Goal: Check status: Check status

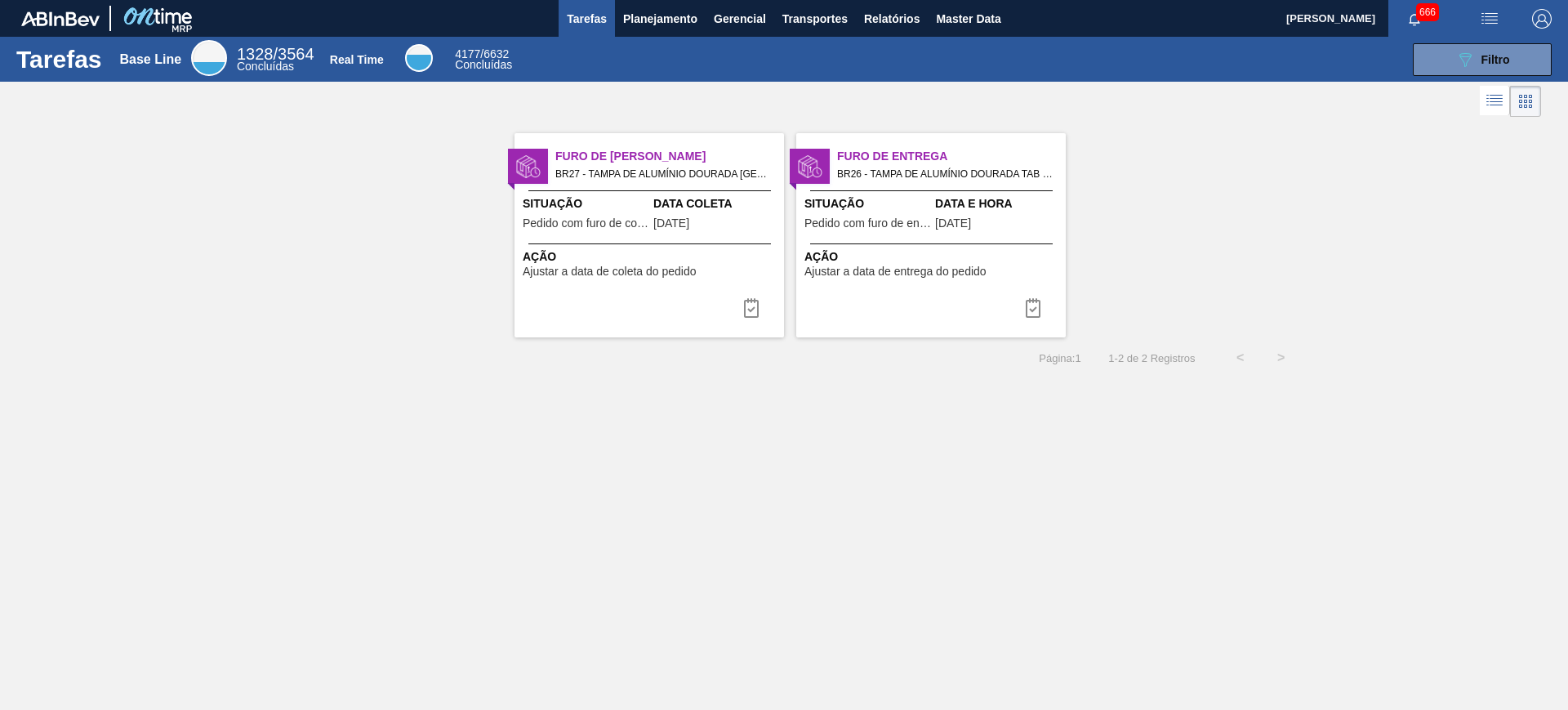
click at [1276, 197] on div "Furo de Coleta BR27 - TAMPA DE ALUMÍNIO DOURADA TAB PRATA MINAS Pedido - 199428…" at bounding box center [784, 229] width 1568 height 216
click at [701, 26] on button "Planejamento" at bounding box center [660, 18] width 91 height 36
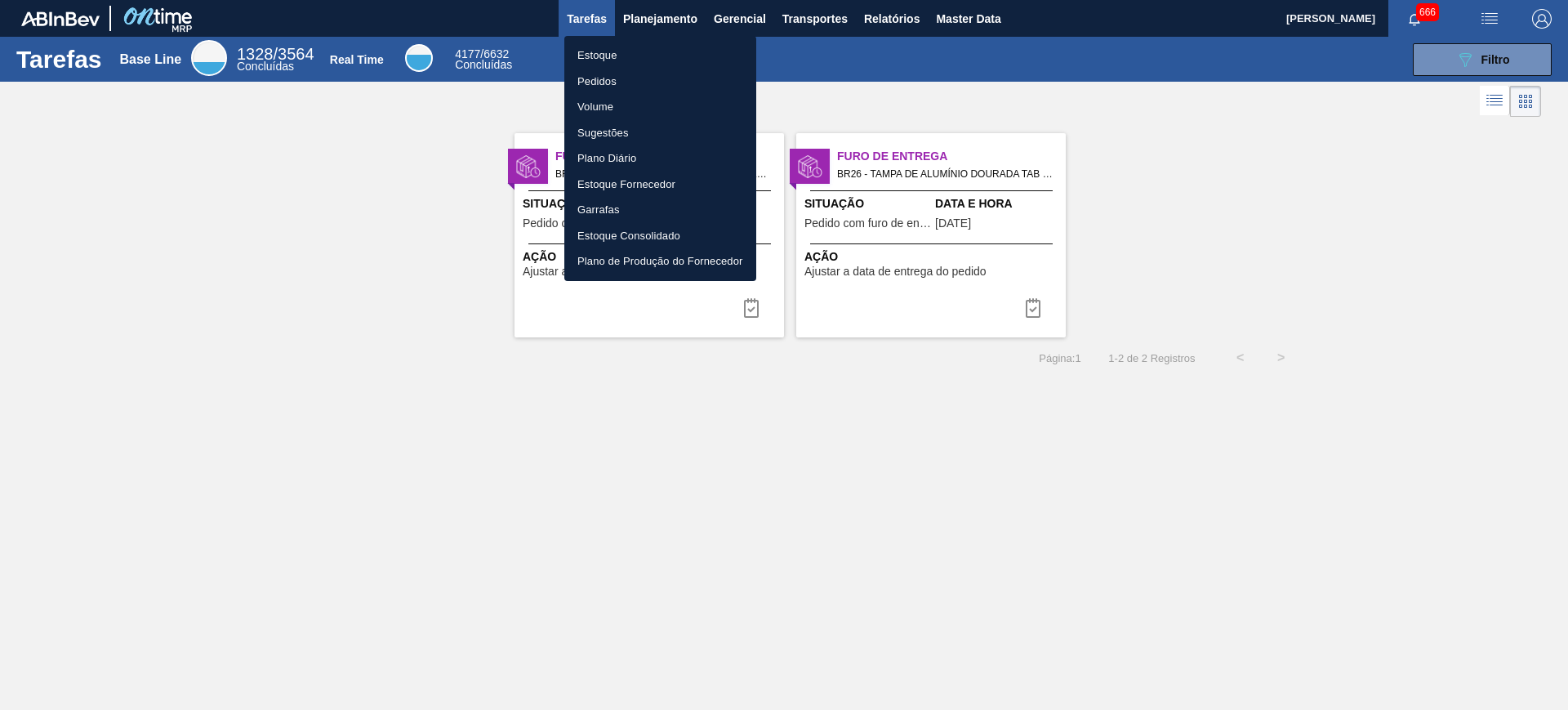
click at [612, 56] on li "Estoque" at bounding box center [660, 55] width 192 height 26
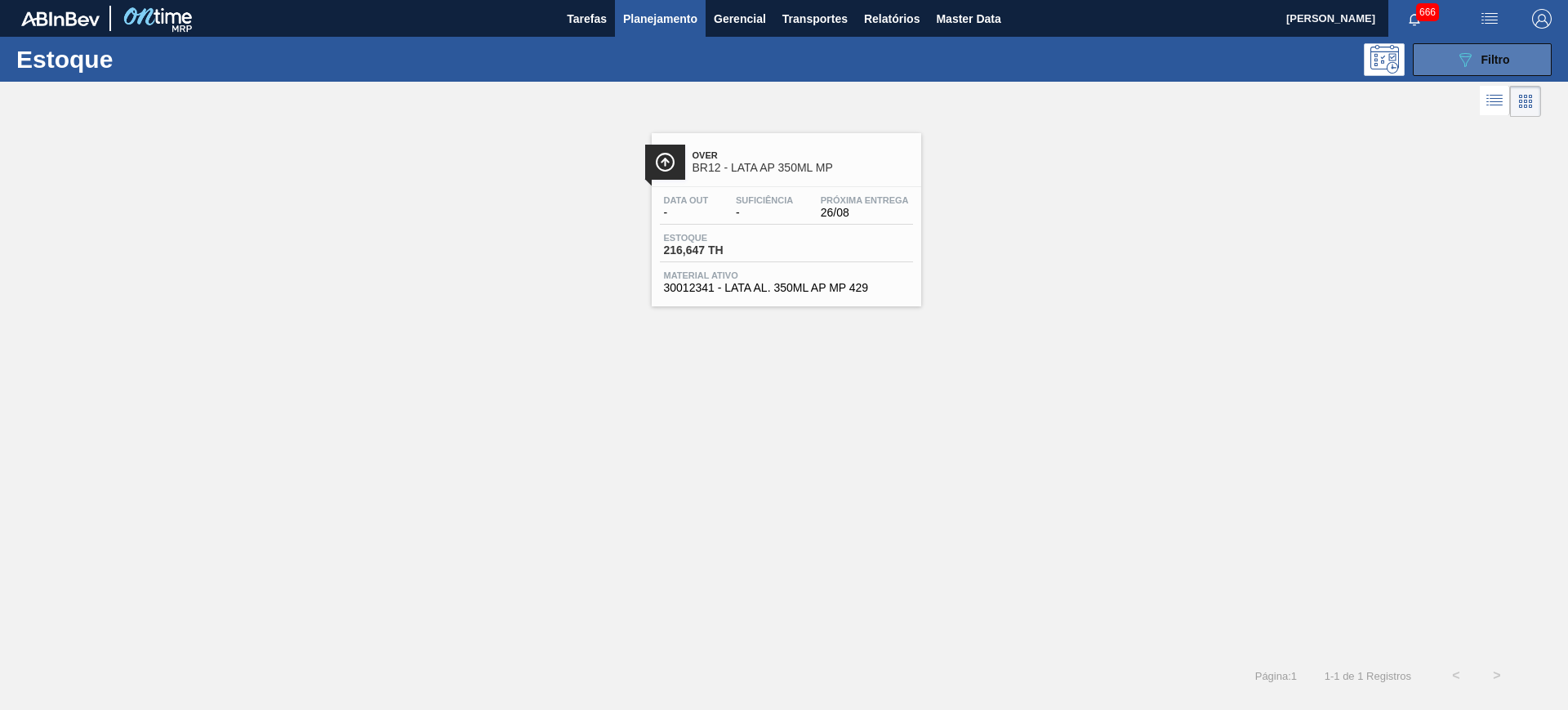
click at [1480, 68] on button "089F7B8B-B2A5-4AFE-B5C0-19BA573D28AC Filtro" at bounding box center [1482, 60] width 138 height 33
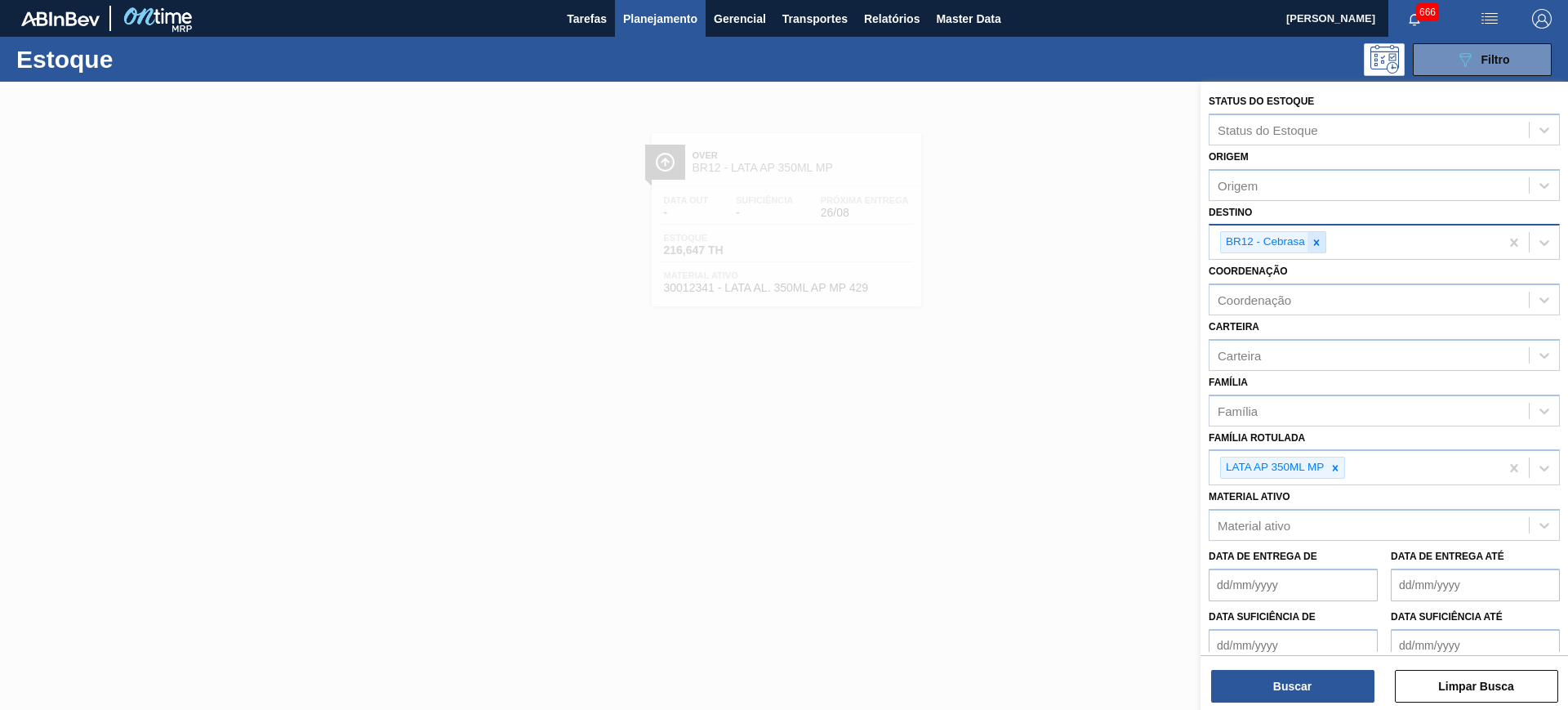
click at [1312, 232] on div at bounding box center [1316, 242] width 18 height 21
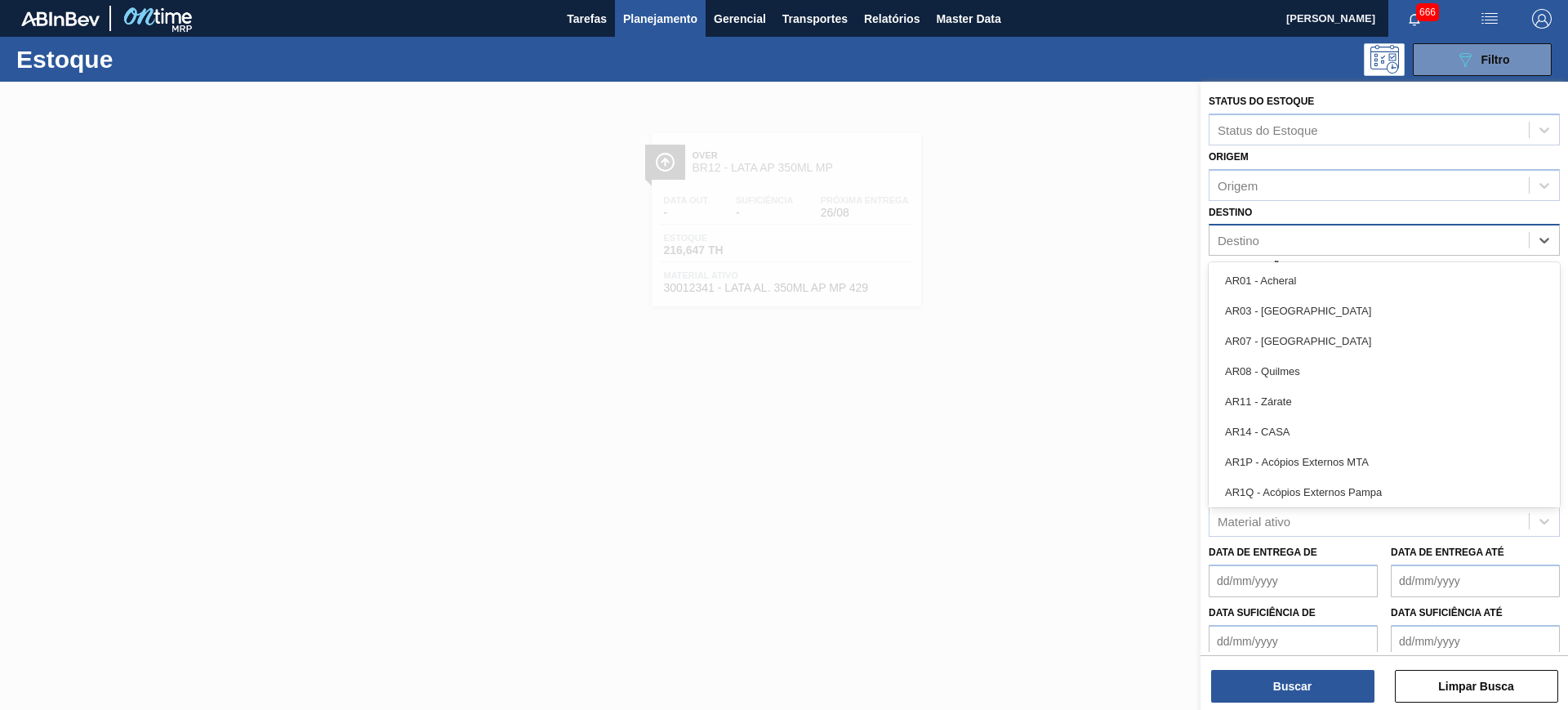
click at [1334, 237] on div "Destino" at bounding box center [1369, 240] width 319 height 23
type input "sã"
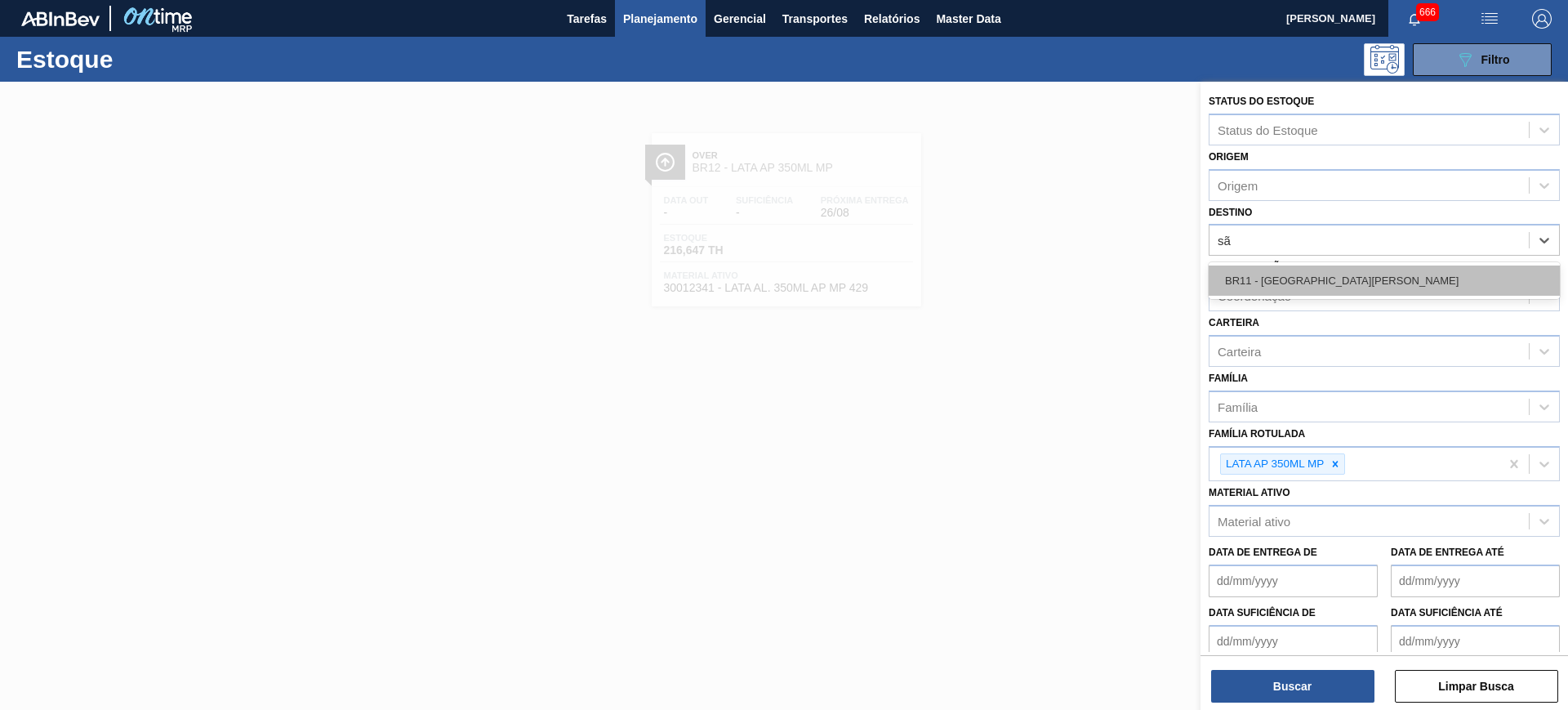
click at [1301, 282] on div "BR11 - [GEOGRAPHIC_DATA][PERSON_NAME]" at bounding box center [1385, 281] width 351 height 30
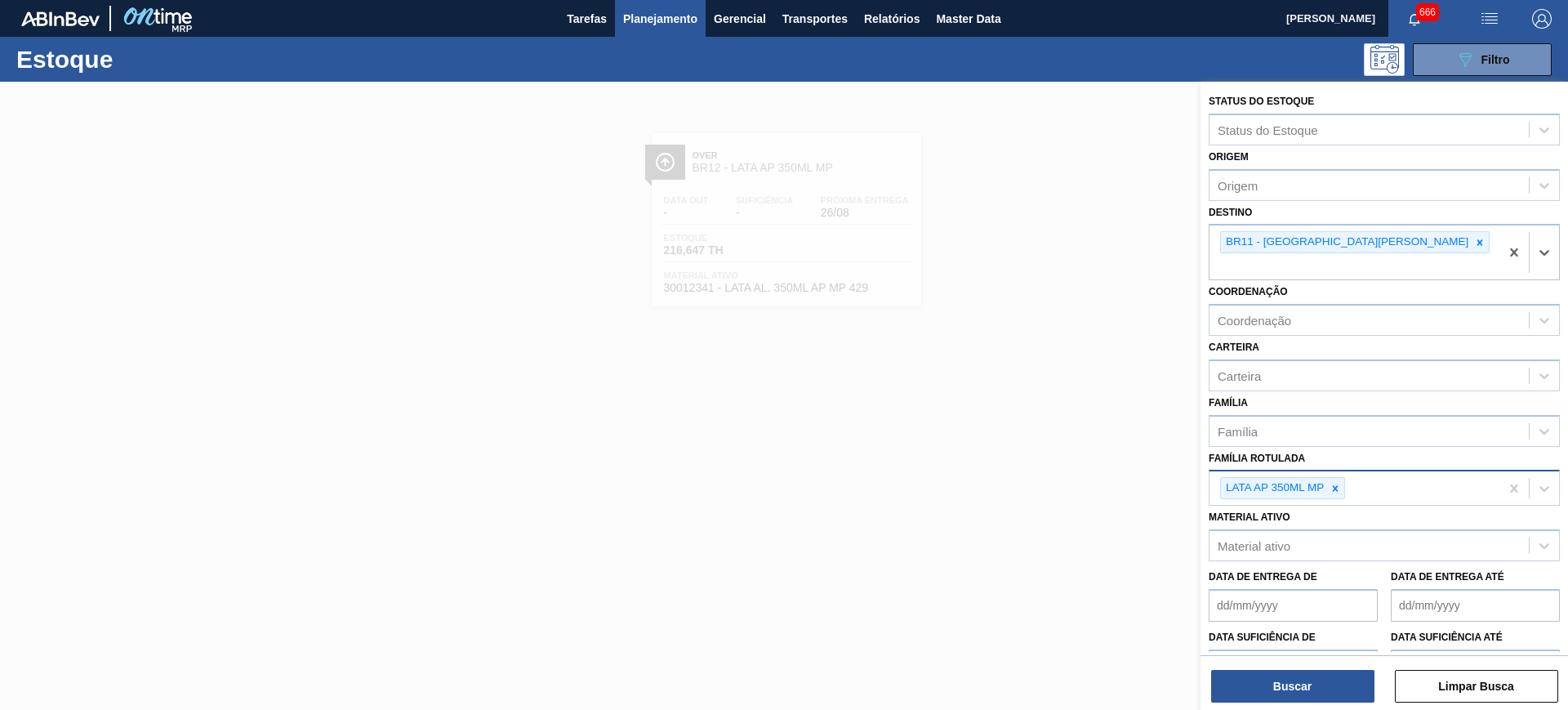
click at [1337, 483] on icon at bounding box center [1335, 488] width 11 height 11
click at [1337, 474] on div "Família Rotulada" at bounding box center [1369, 486] width 319 height 23
type Rotulada "LAta sk 26"
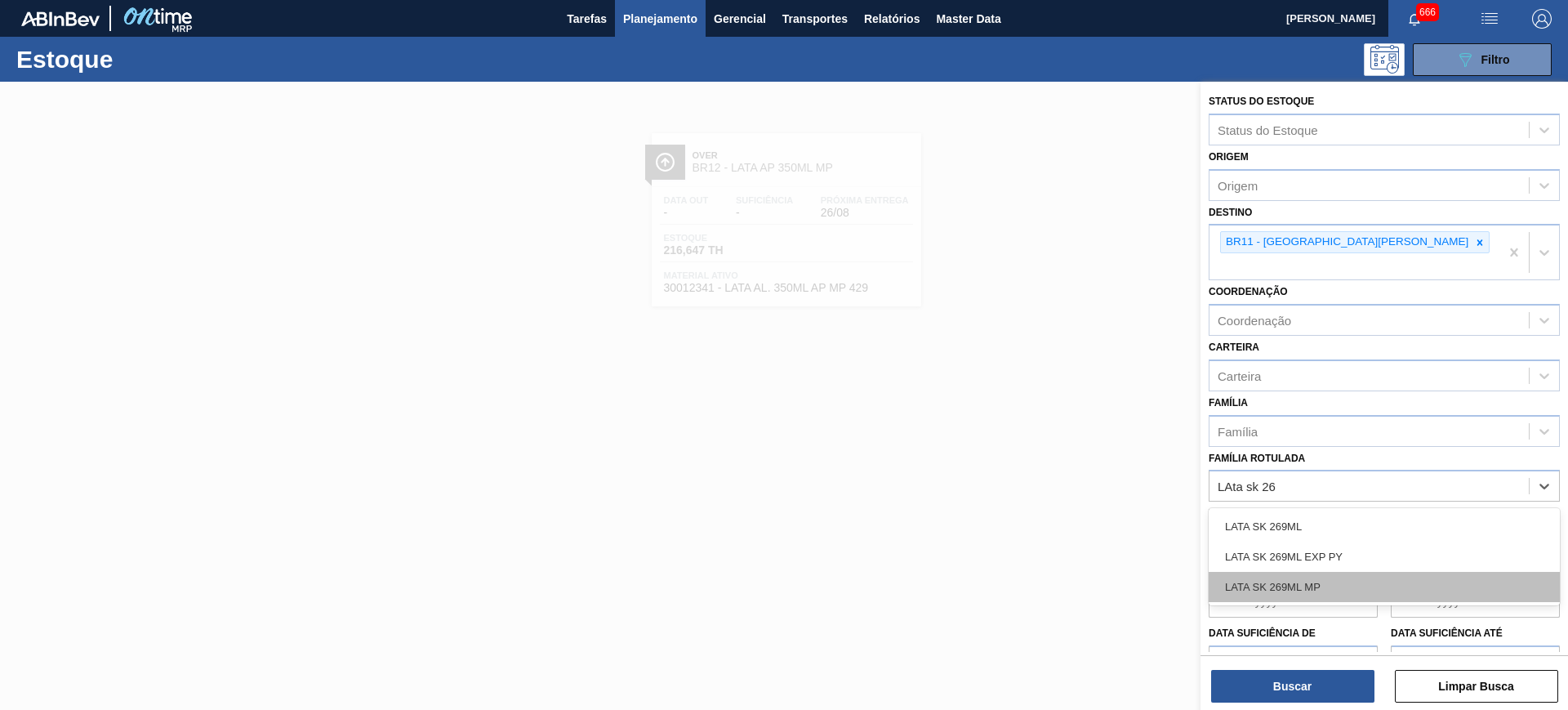
click at [1339, 572] on div "LATA SK 269ML MP" at bounding box center [1385, 587] width 351 height 30
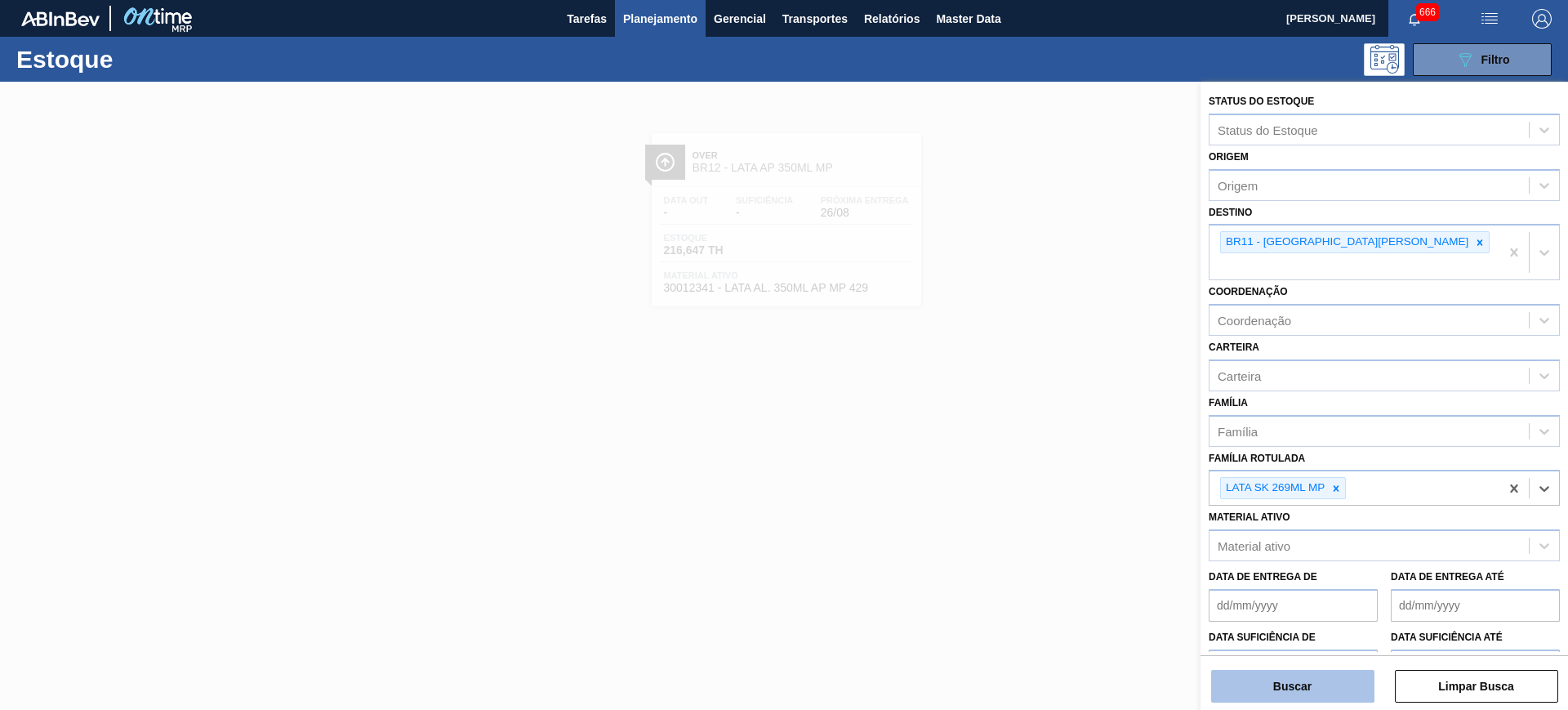
click at [1292, 682] on button "Buscar" at bounding box center [1293, 687] width 164 height 33
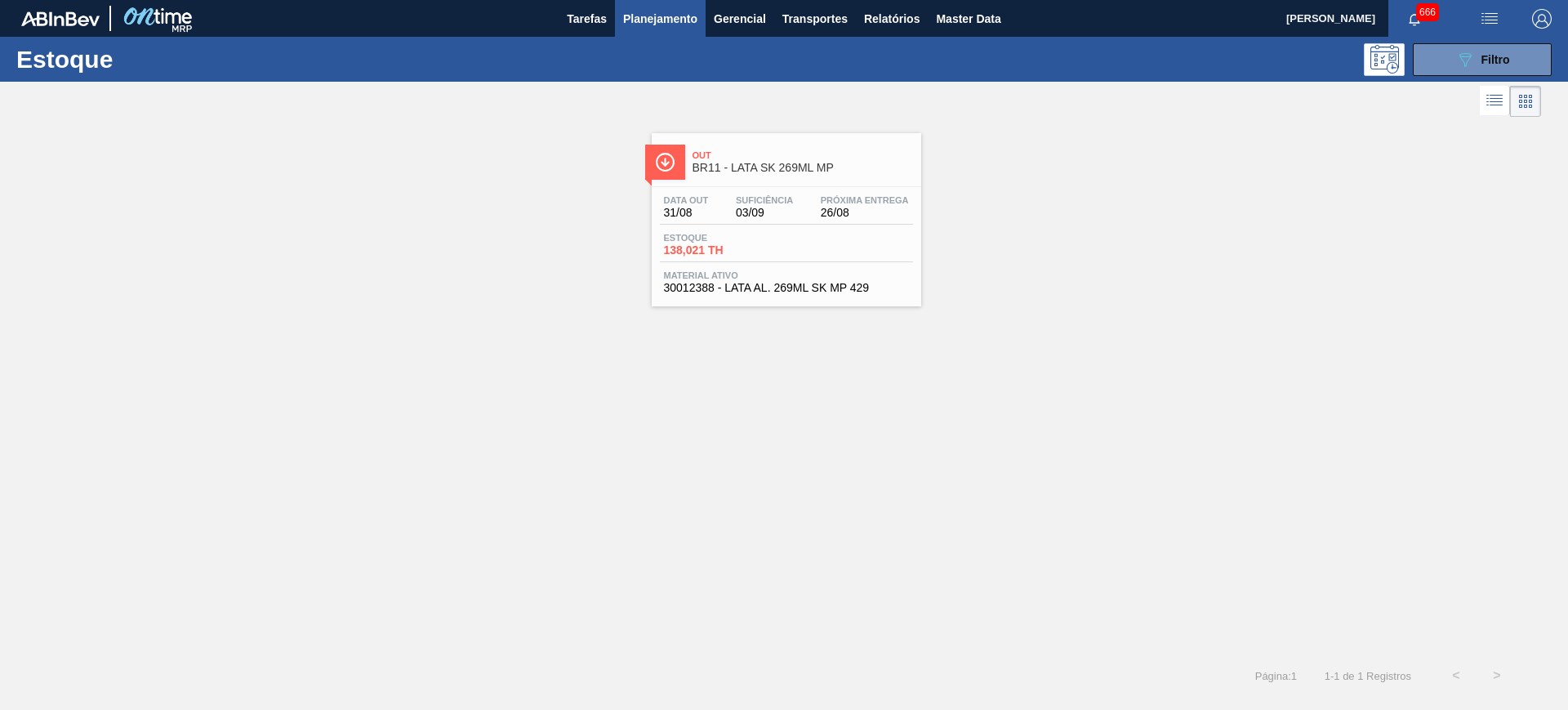
click at [771, 171] on span "BR11 - LATA SK 269ML MP" at bounding box center [803, 168] width 221 height 12
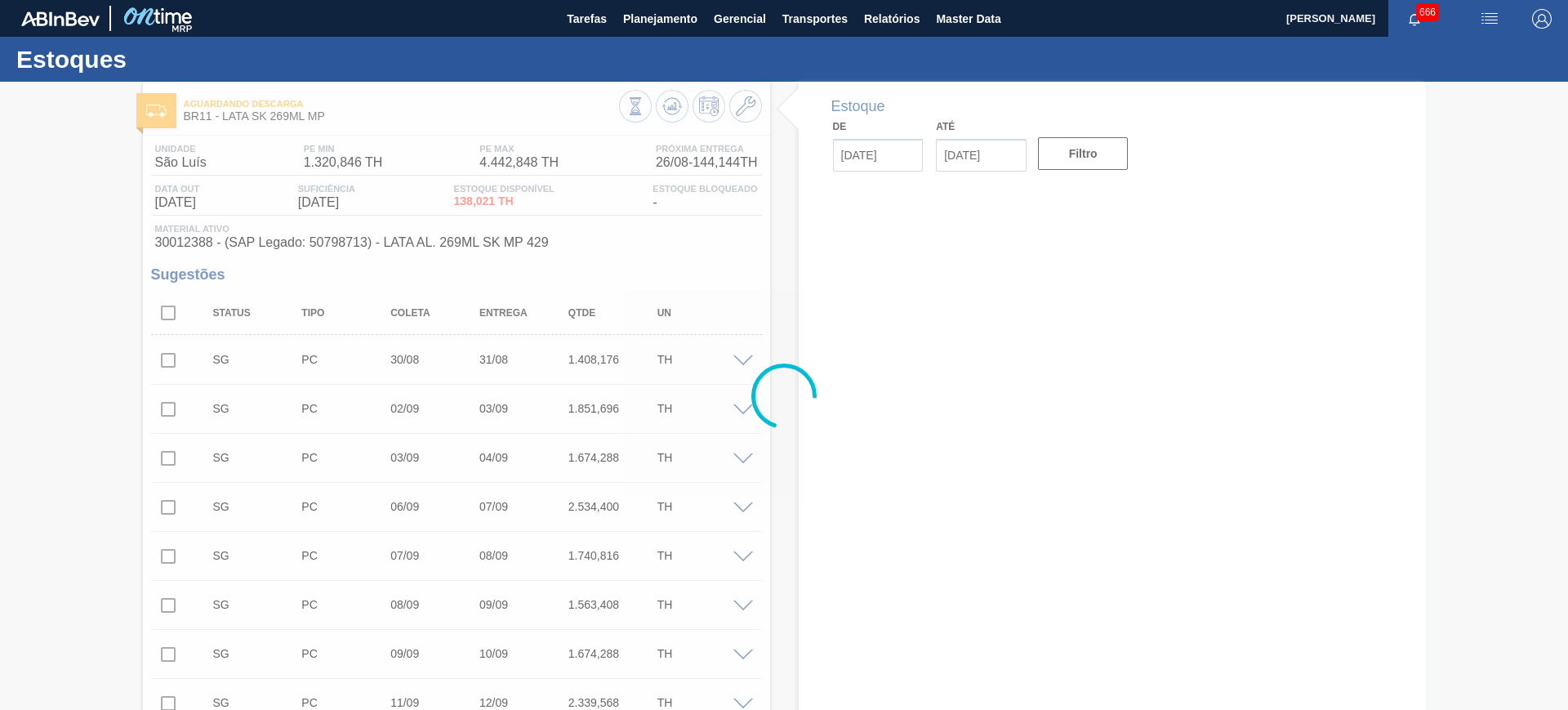
type input "[DATE]"
